Goal: Task Accomplishment & Management: Manage account settings

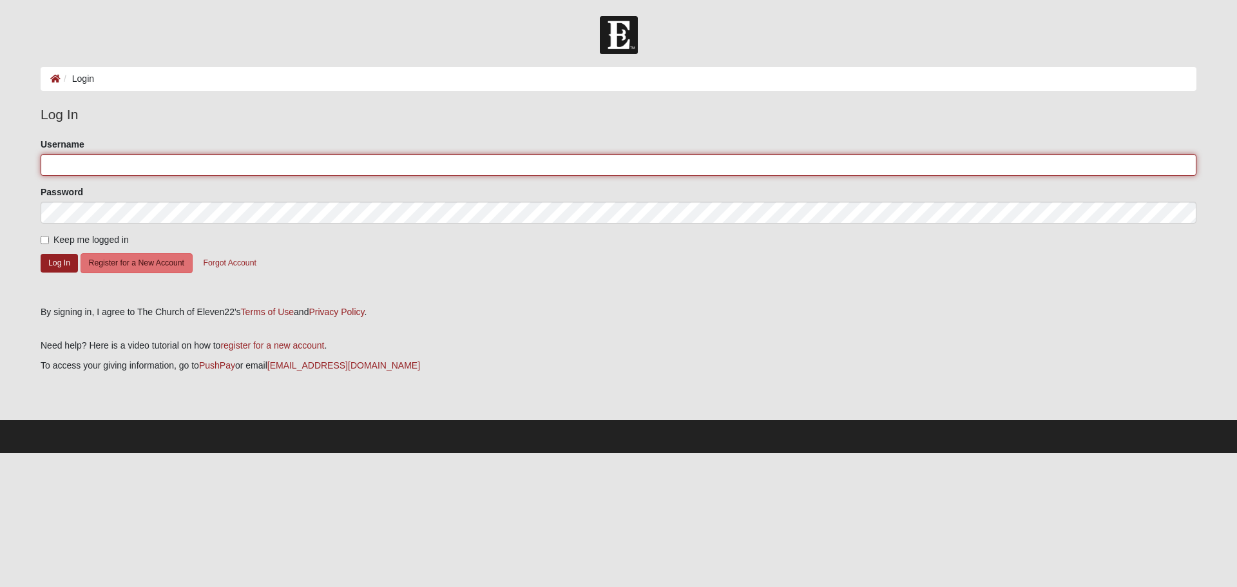
click at [96, 166] on input "Username" at bounding box center [619, 165] width 1156 height 22
type input "[EMAIL_ADDRESS][DOMAIN_NAME]"
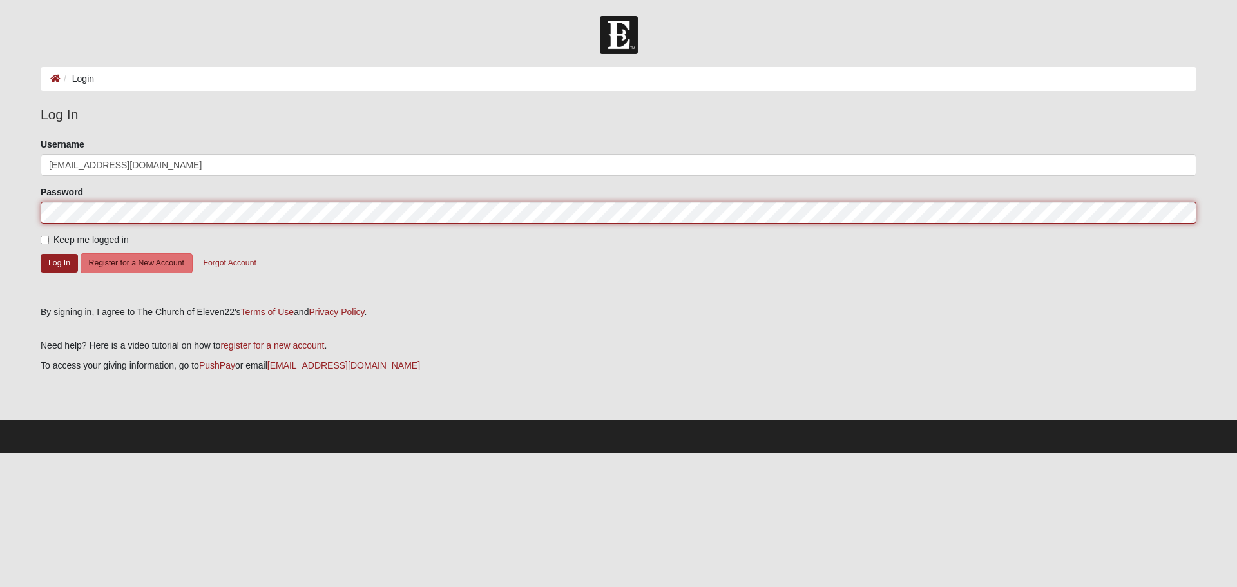
click at [41, 254] on button "Log In" at bounding box center [59, 263] width 37 height 19
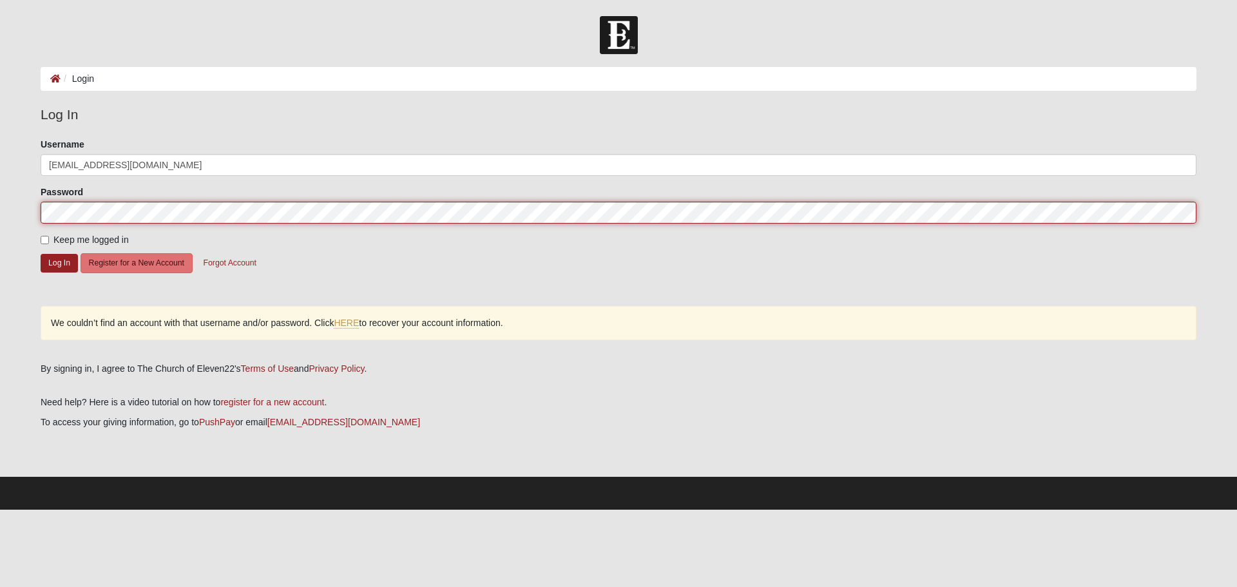
click at [41, 254] on button "Log In" at bounding box center [59, 263] width 37 height 19
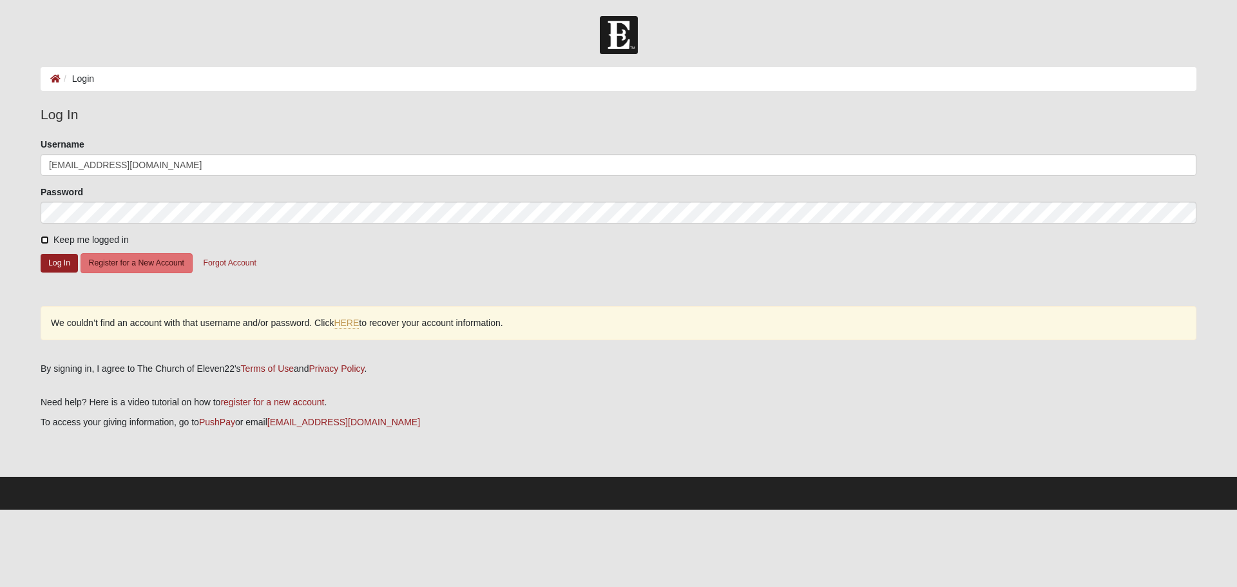
click at [44, 238] on input "Keep me logged in" at bounding box center [45, 240] width 8 height 8
checkbox input "true"
click at [57, 263] on button "Log In" at bounding box center [59, 263] width 37 height 19
click at [223, 260] on button "Forgot Account" at bounding box center [230, 263] width 70 height 20
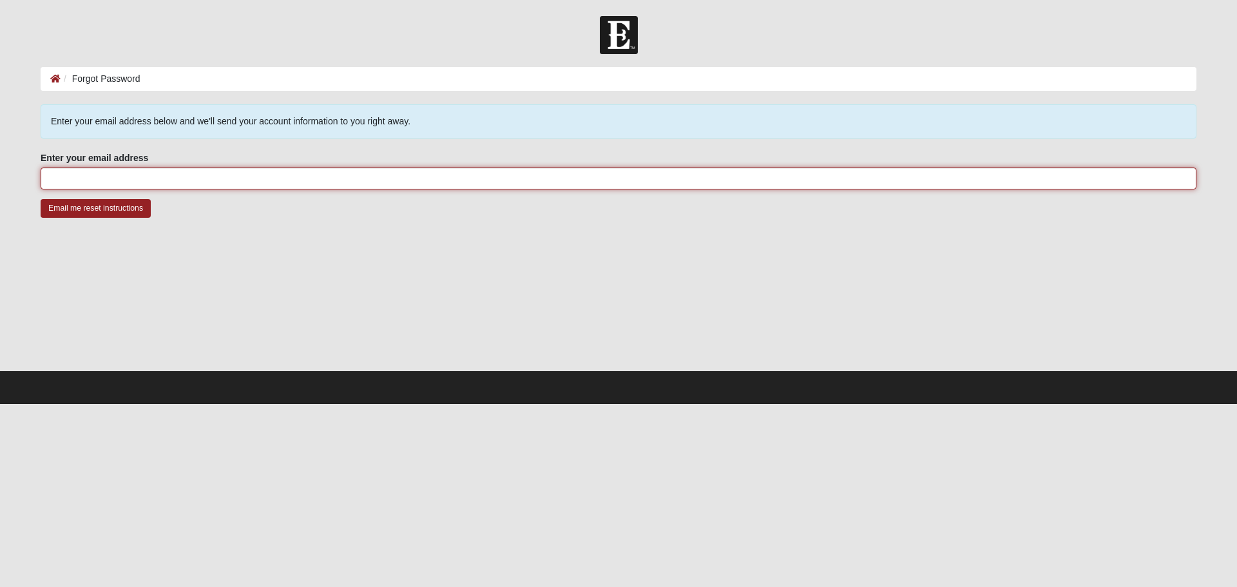
click at [219, 178] on input "Enter your email address" at bounding box center [619, 178] width 1156 height 22
type input "[EMAIL_ADDRESS][DOMAIN_NAME]"
click at [41, 199] on input "Email me reset instructions" at bounding box center [96, 208] width 110 height 19
